Goal: Use online tool/utility: Utilize a website feature to perform a specific function

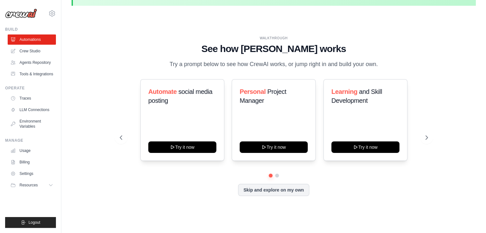
scroll to position [22, 0]
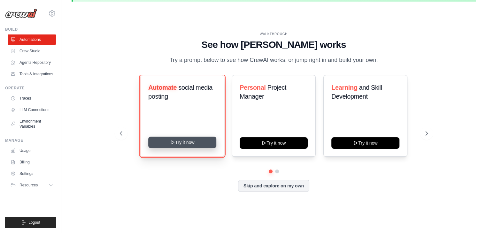
click at [190, 141] on button "Try it now" at bounding box center [182, 143] width 68 height 12
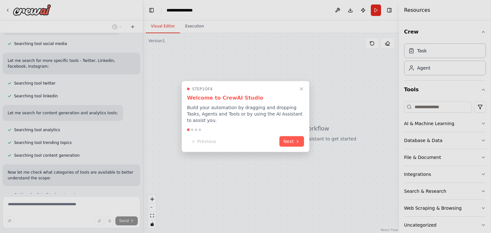
scroll to position [358, 0]
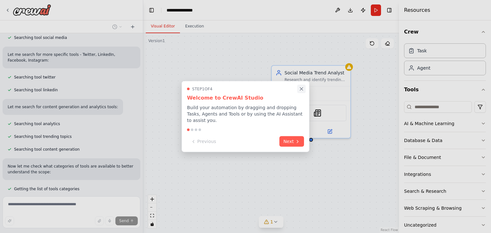
click at [301, 92] on icon "Close walkthrough" at bounding box center [301, 89] width 6 height 6
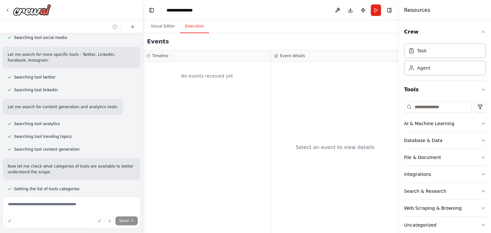
click at [194, 25] on button "Execution" at bounding box center [194, 26] width 29 height 13
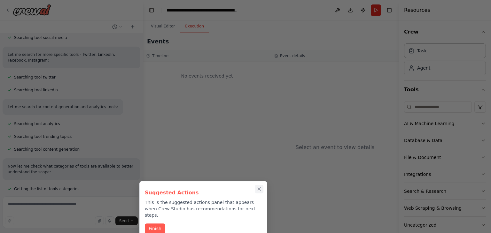
click at [259, 187] on icon "Close walkthrough" at bounding box center [259, 189] width 6 height 6
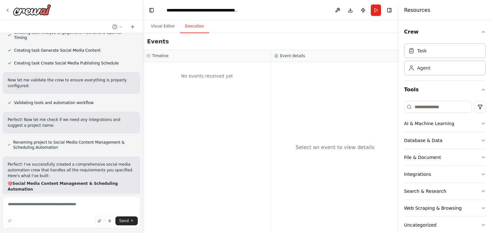
scroll to position [803, 0]
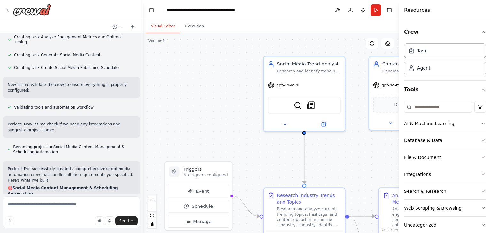
click at [158, 25] on button "Visual Editor" at bounding box center [163, 26] width 34 height 13
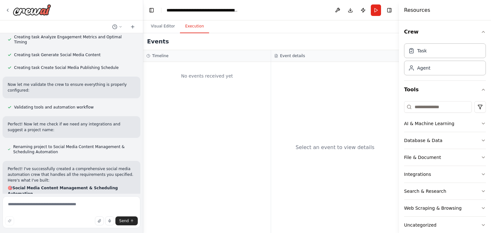
click at [188, 25] on button "Execution" at bounding box center [194, 26] width 29 height 13
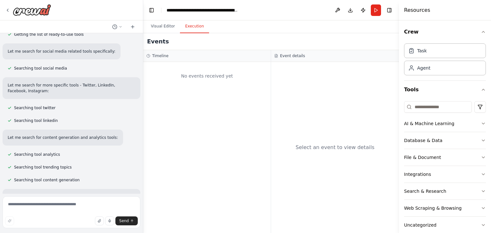
scroll to position [0, 0]
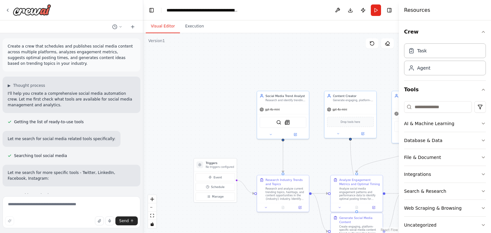
click at [157, 27] on button "Visual Editor" at bounding box center [163, 26] width 34 height 13
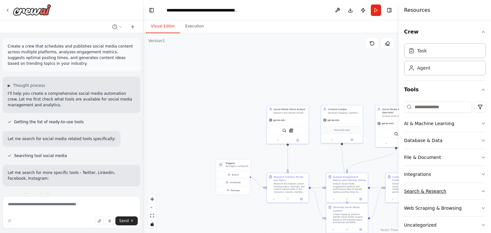
click at [405, 190] on div "Search & Research" at bounding box center [425, 191] width 42 height 6
